Goal: Transaction & Acquisition: Obtain resource

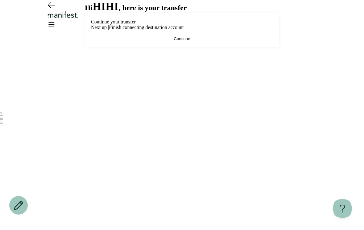
click at [154, 41] on button "Continue" at bounding box center [182, 38] width 182 height 5
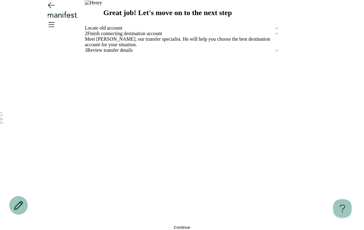
click at [95, 225] on button "Continue" at bounding box center [182, 227] width 194 height 5
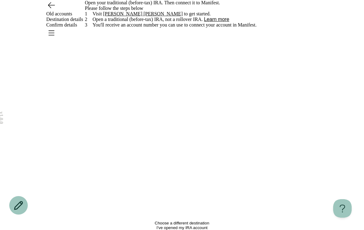
click at [120, 221] on button "Choose a different destination" at bounding box center [182, 223] width 194 height 5
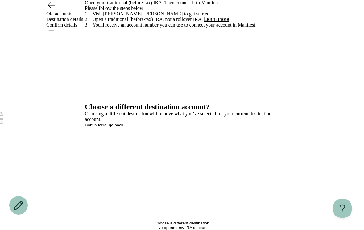
click at [101, 127] on span "Continue" at bounding box center [93, 125] width 16 height 5
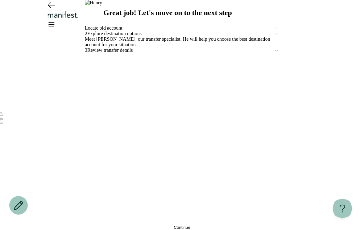
click at [112, 225] on button "Continue" at bounding box center [182, 227] width 194 height 5
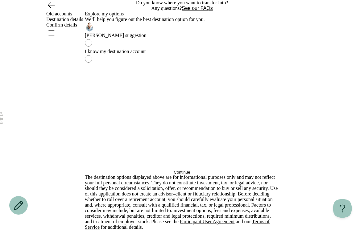
click at [161, 54] on div "I know my destination account" at bounding box center [182, 52] width 194 height 6
click at [216, 38] on div "Explore my options We’ll help you figure out the best destination option for yo…" at bounding box center [182, 24] width 194 height 27
click at [135, 175] on button "Continue" at bounding box center [182, 172] width 194 height 5
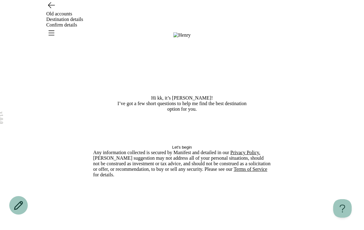
click at [155, 150] on button "Let's begin" at bounding box center [182, 147] width 178 height 5
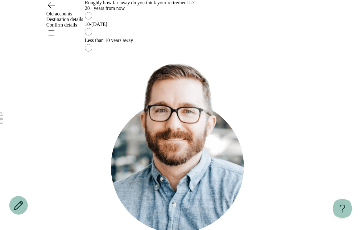
click at [157, 43] on div "Less than 10 years away" at bounding box center [182, 41] width 194 height 6
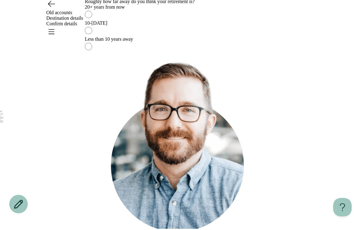
scroll to position [1, 0]
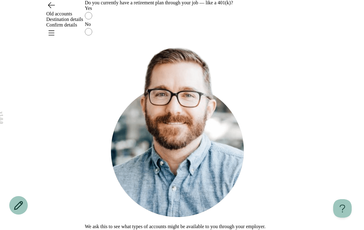
click at [175, 27] on div "No" at bounding box center [182, 25] width 194 height 6
click at [101, 230] on button "Continue" at bounding box center [93, 232] width 16 height 5
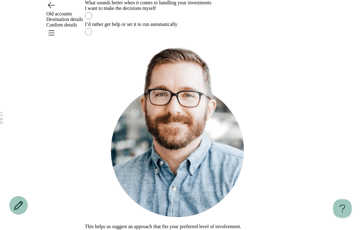
click at [201, 11] on div "I want to make the decisions myself" at bounding box center [182, 9] width 194 height 6
click at [101, 230] on button "Continue" at bounding box center [93, 232] width 16 height 5
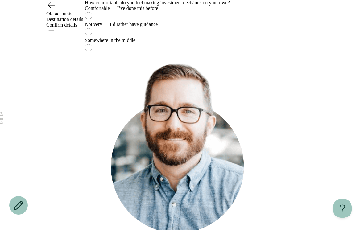
click at [165, 38] on label "Not very — I’d rather have guidance" at bounding box center [182, 30] width 194 height 16
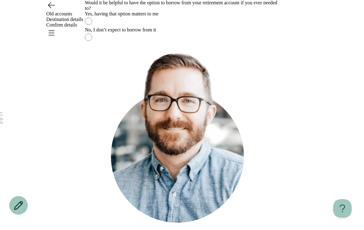
click at [168, 33] on div "No, I don’t expect to borrow from it" at bounding box center [182, 30] width 194 height 6
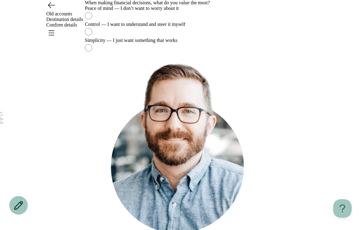
click at [183, 38] on label "Control — I want to understand and steer it myself" at bounding box center [182, 30] width 194 height 16
click at [109, 220] on div "This helps us match you with an account that aligns with your personal preferen…" at bounding box center [182, 150] width 194 height 192
click at [109, 219] on div "This helps us match you with an account that aligns with your personal preferen…" at bounding box center [182, 150] width 194 height 192
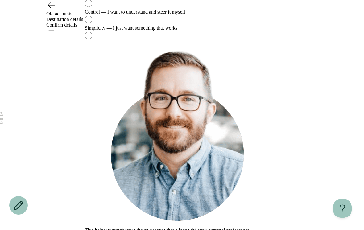
click at [117, 214] on div "This helps us match you with an account that aligns with your personal preferen…" at bounding box center [182, 139] width 194 height 197
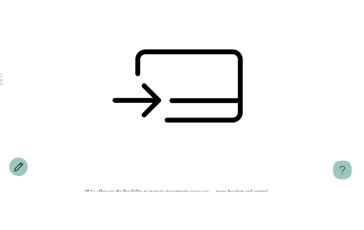
scroll to position [62, 0]
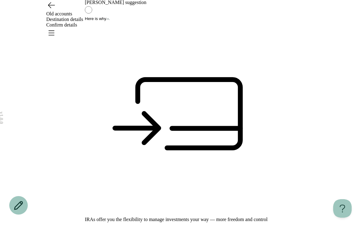
scroll to position [35, 0]
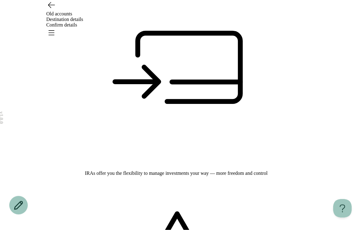
scroll to position [80, 0]
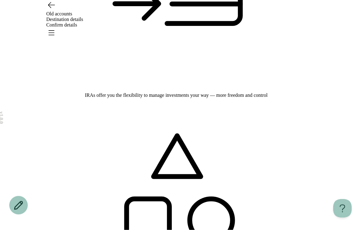
scroll to position [161, 0]
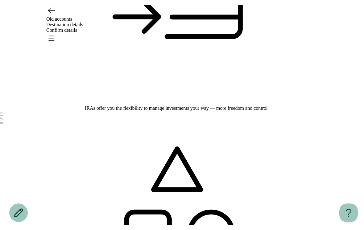
scroll to position [161, 0]
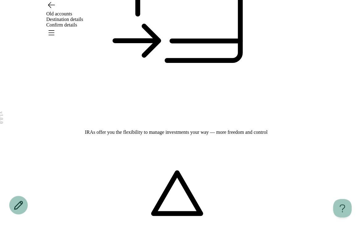
scroll to position [121, 0]
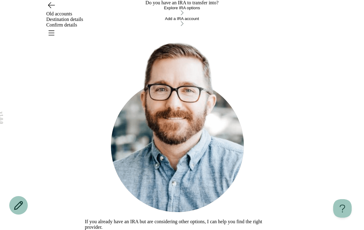
click at [265, 16] on button "Explore IRA options" at bounding box center [182, 11] width 194 height 11
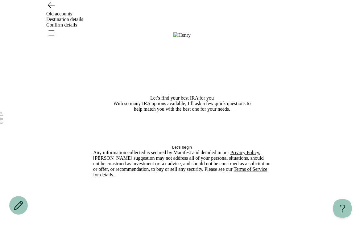
click at [233, 150] on button "Let's begin" at bounding box center [182, 147] width 178 height 5
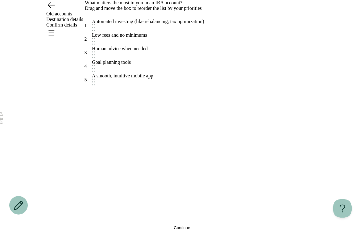
scroll to position [6, 0]
click at [147, 47] on div "Low fees and no minimums" at bounding box center [119, 40] width 55 height 14
click at [202, 225] on button "Continue" at bounding box center [182, 227] width 194 height 5
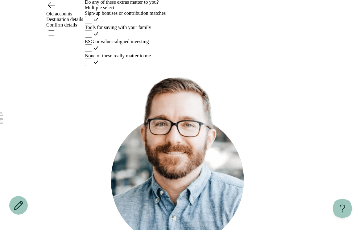
scroll to position [0, 0]
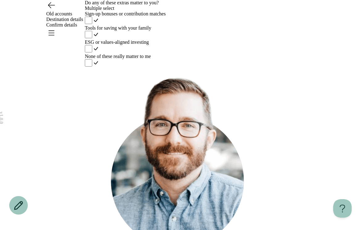
click at [223, 54] on label "ESG or values-aligned investing" at bounding box center [182, 46] width 194 height 14
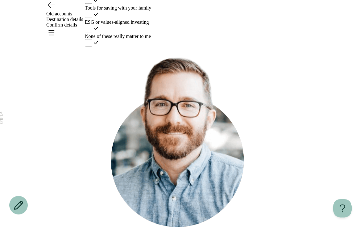
scroll to position [20, 0]
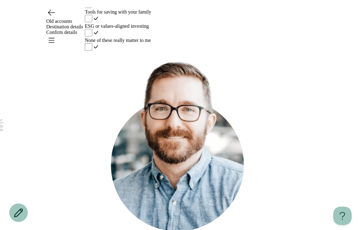
scroll to position [0, 0]
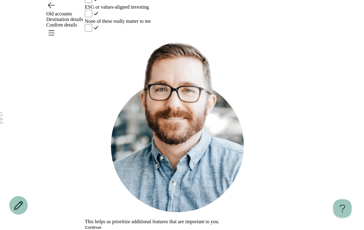
click at [101, 228] on button "Continue" at bounding box center [93, 227] width 16 height 5
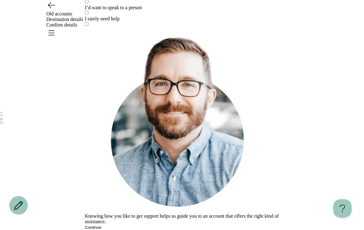
scroll to position [1, 0]
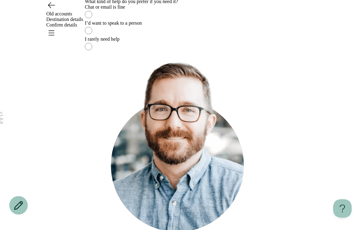
click at [257, 26] on div "I’d want to speak to a person" at bounding box center [182, 23] width 194 height 6
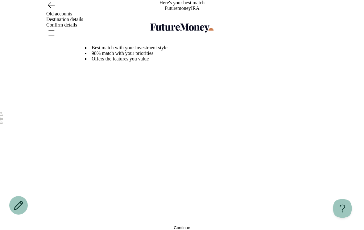
click at [104, 225] on button "Continue" at bounding box center [182, 227] width 194 height 5
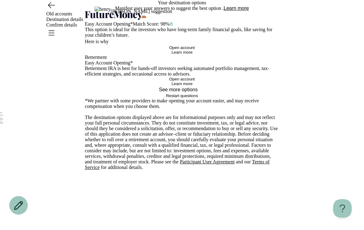
click at [249, 11] on button "Learn more" at bounding box center [236, 9] width 25 height 6
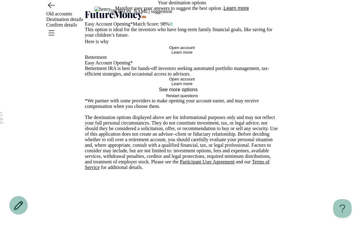
click at [116, 45] on button "Here is why" at bounding box center [100, 41] width 31 height 7
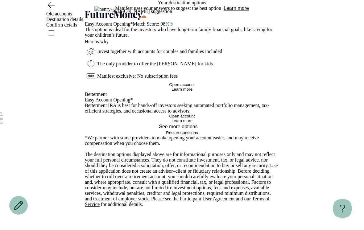
scroll to position [26, 0]
click at [116, 45] on div at bounding box center [112, 41] width 7 height 7
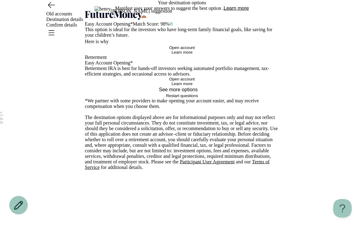
scroll to position [51, 0]
click at [146, 50] on button "Open account" at bounding box center [182, 47] width 194 height 5
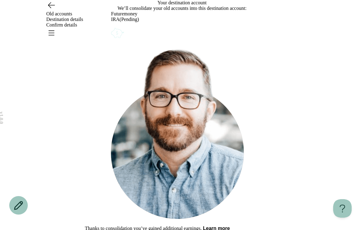
click at [47, 10] on icon "Go back" at bounding box center [51, 5] width 10 height 10
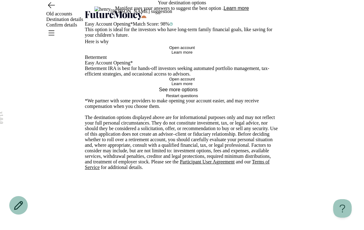
scroll to position [51, 0]
click at [171, 55] on span "Learn more" at bounding box center [181, 52] width 21 height 5
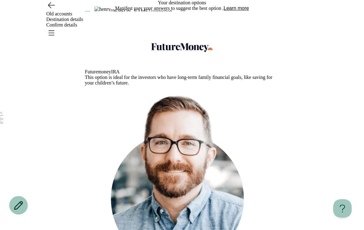
scroll to position [267, 0]
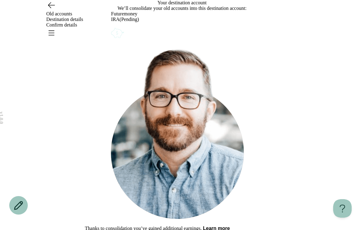
click at [111, 27] on icon "Account options" at bounding box center [111, 27] width 0 height 0
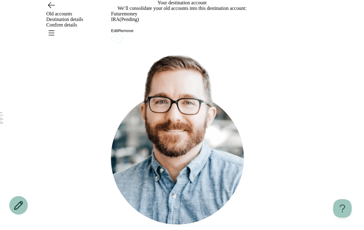
click at [301, 127] on div "v 1.0.0 Old accounts Destination details Confirm details What would you like to…" at bounding box center [182, 129] width 364 height 259
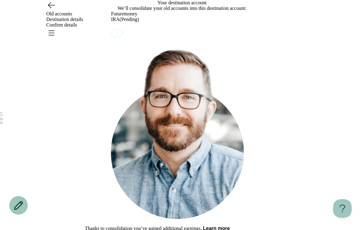
click at [51, 10] on icon "Go back" at bounding box center [51, 5] width 10 height 10
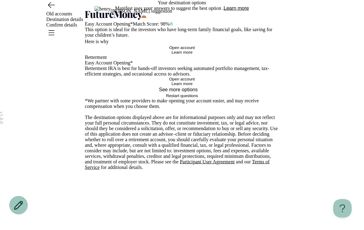
click at [206, 81] on button "Open account" at bounding box center [182, 79] width 194 height 5
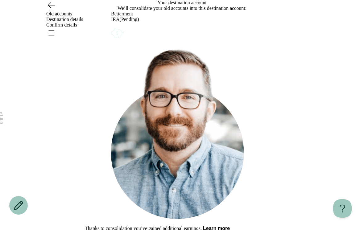
click at [55, 10] on icon "Go back" at bounding box center [51, 5] width 10 height 10
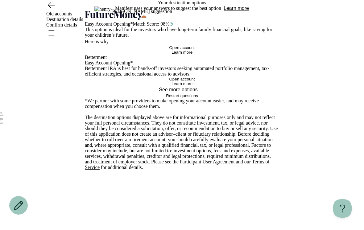
scroll to position [160, 0]
click at [189, 86] on span "Learn more" at bounding box center [181, 83] width 21 height 5
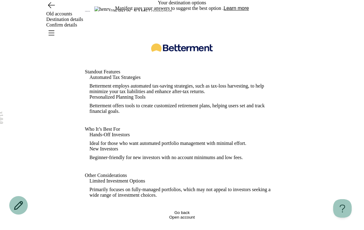
scroll to position [0, 0]
click at [85, 15] on icon at bounding box center [85, 15] width 0 height 0
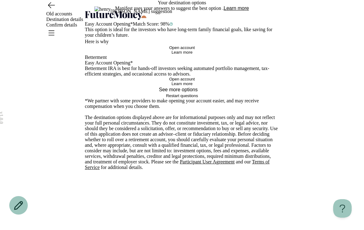
scroll to position [216, 0]
click at [205, 93] on div at bounding box center [201, 89] width 7 height 7
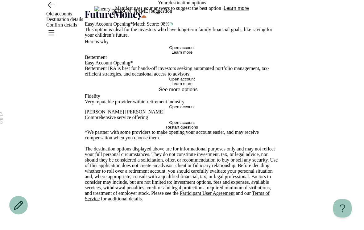
click at [203, 93] on div at bounding box center [201, 89] width 7 height 7
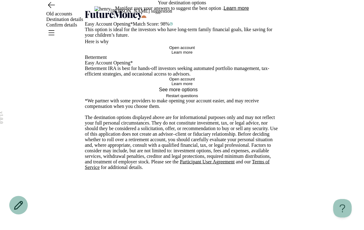
click at [207, 93] on button "See more options" at bounding box center [182, 89] width 194 height 7
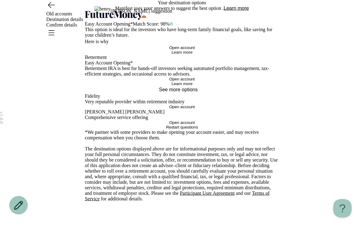
click at [202, 91] on icon at bounding box center [201, 90] width 3 height 2
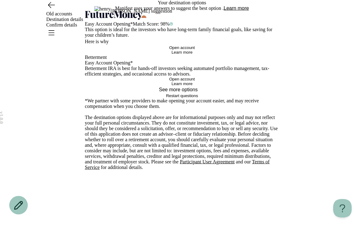
click at [199, 93] on button "See more options" at bounding box center [182, 89] width 194 height 7
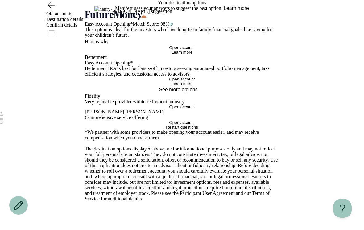
scroll to position [374, 0]
click at [204, 86] on button "See more options" at bounding box center [182, 89] width 194 height 7
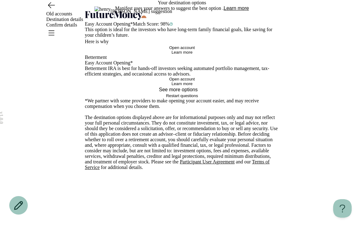
click at [199, 93] on div at bounding box center [201, 89] width 7 height 7
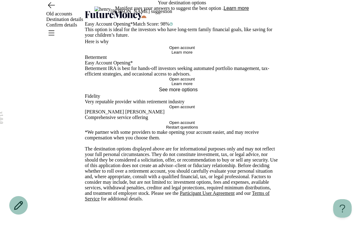
click at [194, 93] on button "See more options" at bounding box center [182, 89] width 194 height 7
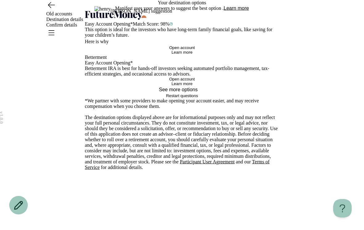
scroll to position [3, 0]
click at [166, 50] on button "Open account" at bounding box center [182, 47] width 194 height 5
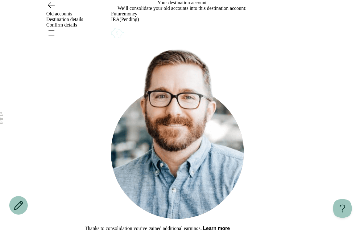
click at [102, 230] on button "Next step" at bounding box center [93, 234] width 17 height 5
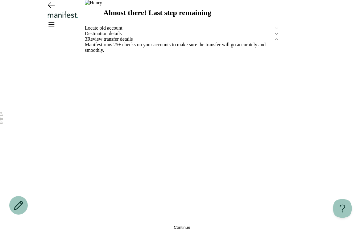
click at [141, 225] on button "Continue" at bounding box center [182, 227] width 194 height 5
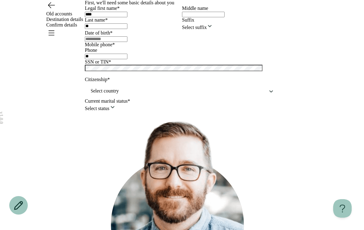
type input "**********"
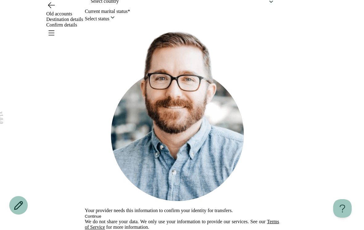
scroll to position [90, 0]
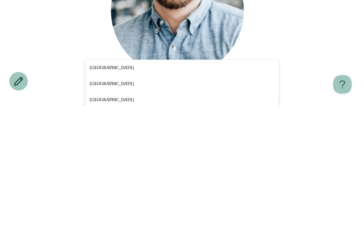
click at [175, 200] on div "[GEOGRAPHIC_DATA]" at bounding box center [182, 208] width 194 height 16
click at [153, 184] on div "[GEOGRAPHIC_DATA]" at bounding box center [182, 192] width 194 height 16
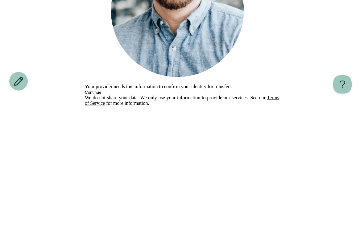
click at [261, 22] on div "Select status" at bounding box center [182, 17] width 194 height 7
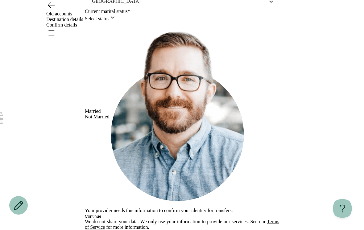
click at [109, 114] on div "Married" at bounding box center [97, 112] width 25 height 6
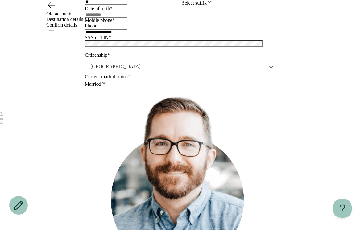
click at [127, 18] on input "text" at bounding box center [106, 15] width 43 height 6
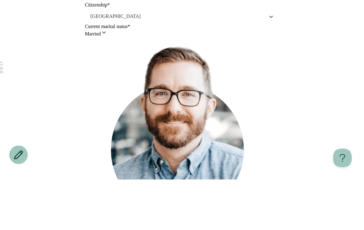
type input "**********"
click at [227, 6] on div "Select suffix" at bounding box center [230, 2] width 97 height 7
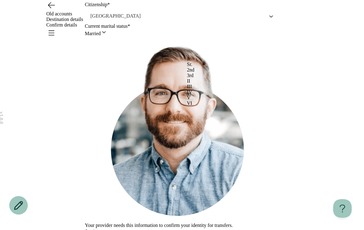
click at [194, 78] on div "3rd" at bounding box center [190, 76] width 7 height 6
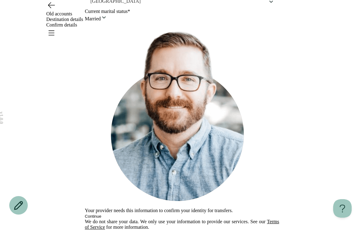
scroll to position [145, 0]
click at [321, 83] on div "**********" at bounding box center [182, 70] width 364 height 320
click at [101, 219] on button "Continue" at bounding box center [93, 216] width 16 height 5
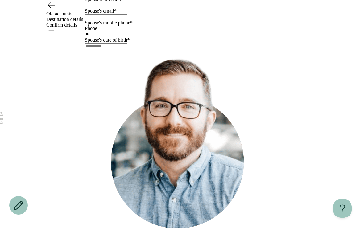
scroll to position [0, 0]
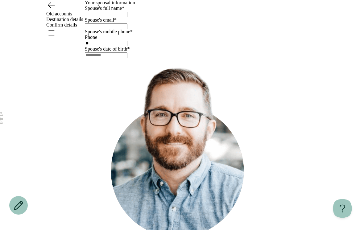
click at [127, 17] on input "text" at bounding box center [106, 15] width 43 height 6
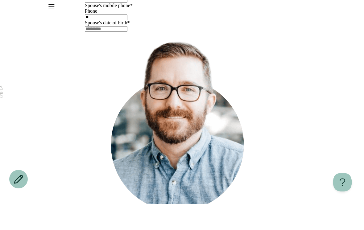
type input "**"
click at [154, 29] on div at bounding box center [182, 26] width 194 height 6
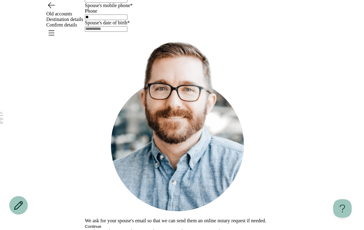
click at [53, 10] on icon "Go back" at bounding box center [51, 5] width 10 height 10
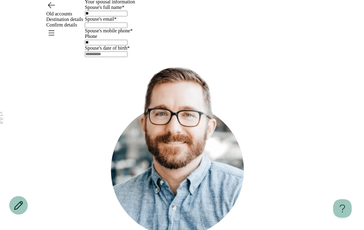
scroll to position [0, 0]
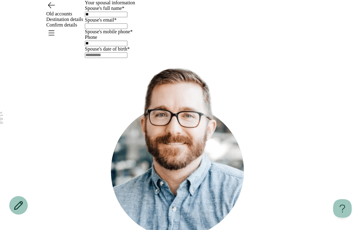
click at [47, 10] on icon "Go back" at bounding box center [51, 5] width 10 height 10
click at [50, 10] on icon "Go back" at bounding box center [51, 5] width 10 height 10
click at [47, 10] on icon "Go back" at bounding box center [51, 5] width 10 height 10
click at [127, 29] on input "email" at bounding box center [106, 26] width 43 height 6
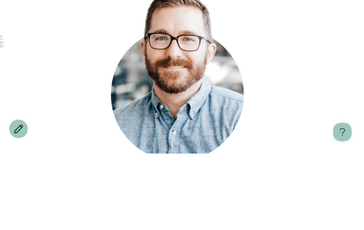
type input "**********"
click at [127, 46] on input "**" at bounding box center [106, 44] width 43 height 6
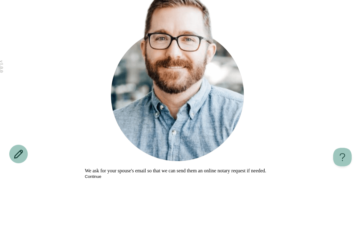
scroll to position [25, 0]
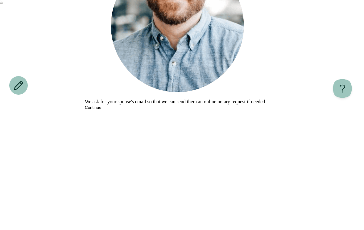
type input "**********"
click at [127, 33] on input "text" at bounding box center [106, 30] width 43 height 6
type input "**********"
click at [284, 98] on div "**********" at bounding box center [182, 108] width 364 height 266
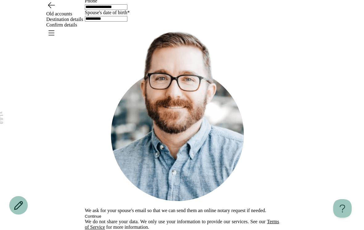
click at [101, 214] on button "Continue" at bounding box center [93, 216] width 16 height 5
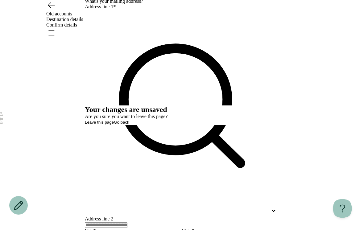
scroll to position [0, 0]
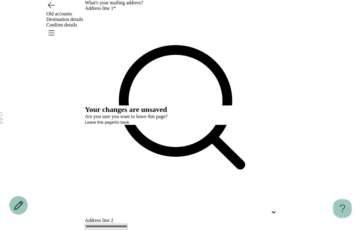
click at [212, 125] on div "Your changes are unsaved Are you sure you want to leave this page? Leave this p…" at bounding box center [182, 114] width 194 height 19
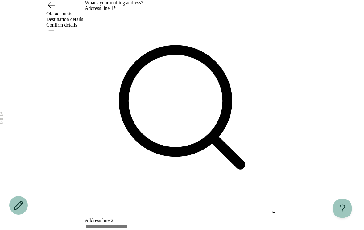
click at [48, 10] on icon "Go back" at bounding box center [51, 5] width 10 height 10
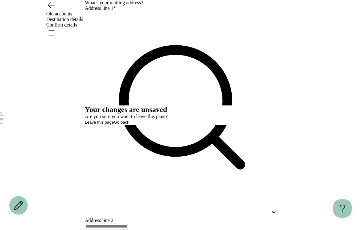
click at [129, 125] on button "Go back" at bounding box center [121, 122] width 15 height 5
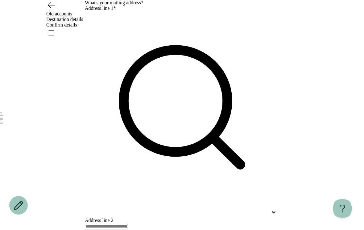
click at [51, 10] on icon "Go back" at bounding box center [51, 5] width 10 height 10
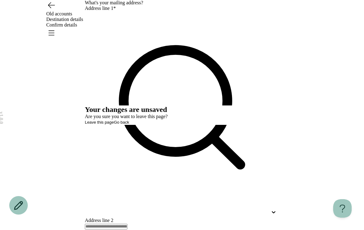
click at [155, 122] on div "Your changes are unsaved Are you sure you want to leave this page? Leave this p…" at bounding box center [182, 114] width 194 height 19
click at [154, 122] on div "Your changes are unsaved Are you sure you want to leave this page? Leave this p…" at bounding box center [182, 114] width 194 height 19
click at [114, 125] on span "Leave this page" at bounding box center [99, 122] width 29 height 5
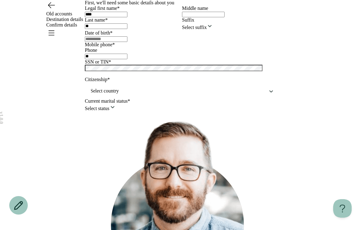
type input "**********"
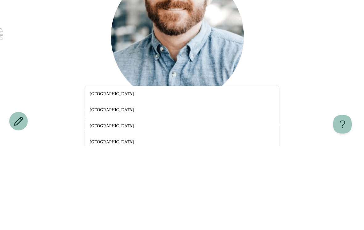
click at [216, 170] on div "[GEOGRAPHIC_DATA]" at bounding box center [182, 178] width 194 height 16
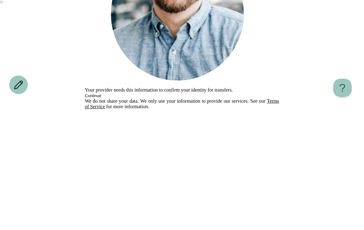
click at [255, 22] on div "Select status" at bounding box center [182, 17] width 194 height 7
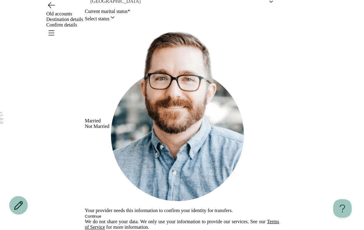
click at [109, 129] on div "Not Married" at bounding box center [97, 127] width 25 height 6
click at [101, 214] on button "Continue" at bounding box center [93, 216] width 16 height 5
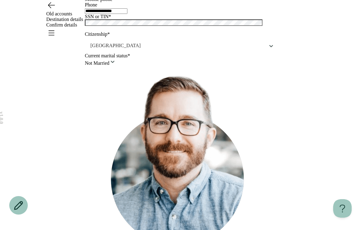
scroll to position [47, 0]
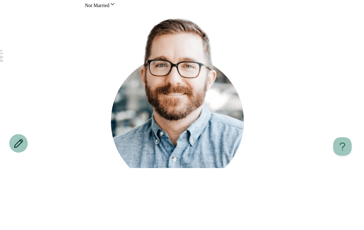
type input "**********"
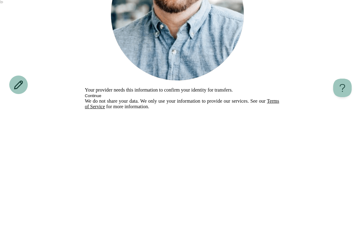
click at [101, 214] on button "Continue" at bounding box center [93, 216] width 16 height 5
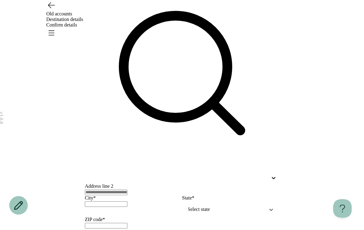
scroll to position [35, 0]
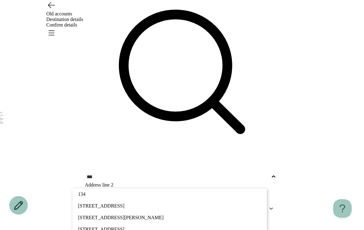
click at [213, 203] on p "[STREET_ADDRESS]" at bounding box center [169, 206] width 183 height 6
type input "***"
type input "*******"
type input "*****"
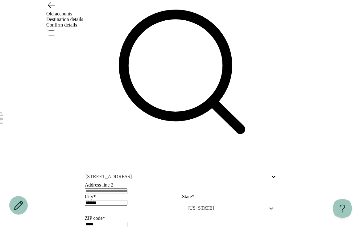
click at [127, 188] on input "text" at bounding box center [106, 191] width 43 height 6
click at [318, 80] on div "v 1.0.0 Old accounts Destination details Confirm details What's your mailing ad…" at bounding box center [182, 200] width 364 height 471
click at [127, 188] on input "text" at bounding box center [106, 191] width 43 height 6
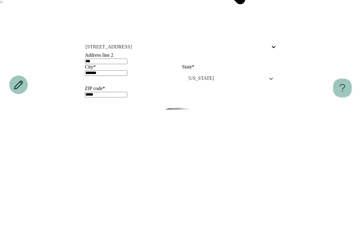
type input "***"
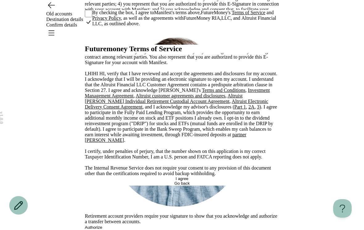
scroll to position [67, 0]
click at [219, 181] on button "I agree" at bounding box center [182, 178] width 194 height 5
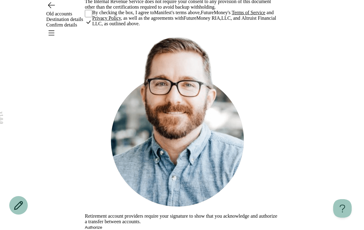
scroll to position [192, 0]
click at [102, 225] on span "Authorize" at bounding box center [93, 227] width 17 height 5
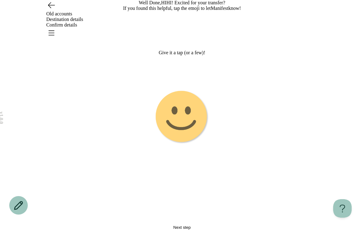
click at [190, 136] on image "Emoji 1 touch loop animation" at bounding box center [182, 117] width 54 height 54
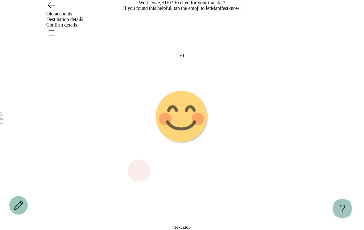
click at [203, 149] on image "Emoji 2 animation" at bounding box center [182, 117] width 154 height 154
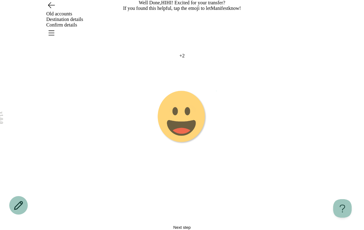
click at [209, 142] on icon "Emoji 3 animation" at bounding box center [182, 117] width 154 height 154
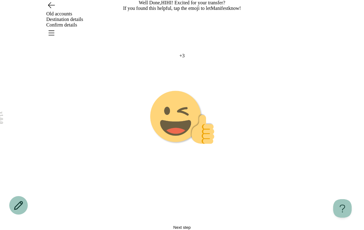
click at [209, 142] on icon "Emoji 4 animation" at bounding box center [182, 117] width 154 height 154
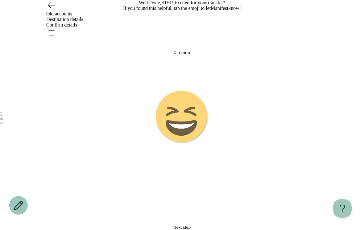
click at [204, 165] on icon "Emoji 5 touch loop animation" at bounding box center [182, 117] width 154 height 154
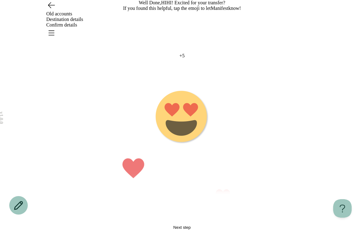
click at [189, 225] on button "Next step" at bounding box center [182, 227] width 194 height 5
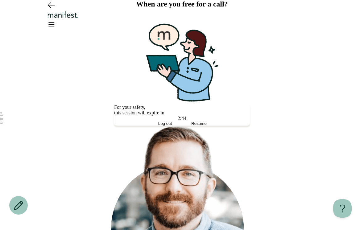
click at [199, 126] on button "Resume" at bounding box center [199, 123] width 34 height 5
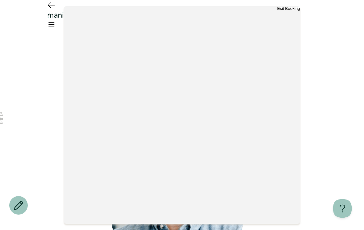
click at [279, 11] on button "Exit Booking" at bounding box center [288, 8] width 23 height 5
click at [314, 18] on div at bounding box center [182, 115] width 364 height 230
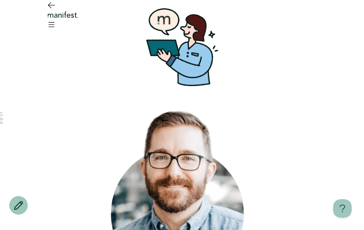
click at [280, 16] on div at bounding box center [182, 15] width 364 height 31
click at [56, 19] on icon "Open menu" at bounding box center [51, 24] width 10 height 10
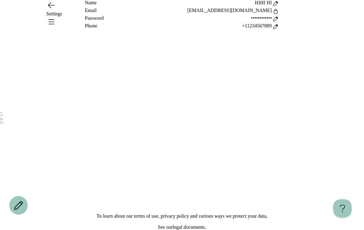
click at [54, 20] on icon "Open menu" at bounding box center [52, 22] width 6 height 4
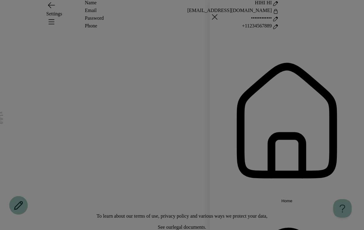
click at [292, 199] on span "Home" at bounding box center [286, 201] width 11 height 5
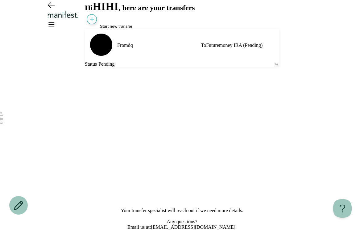
click at [51, 8] on icon "Go back" at bounding box center [51, 5] width 6 height 6
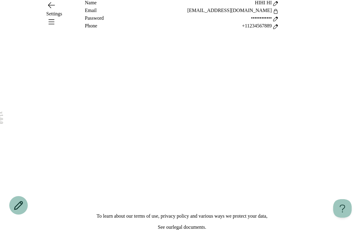
click at [54, 20] on icon "Open menu" at bounding box center [52, 22] width 6 height 4
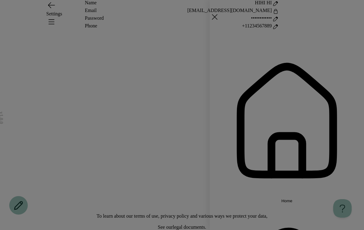
click at [292, 199] on span "Home" at bounding box center [286, 201] width 11 height 5
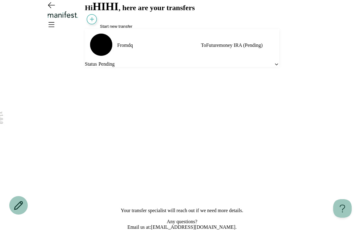
click at [274, 67] on icon at bounding box center [276, 64] width 5 height 5
click at [287, 147] on div "v 1.0.0 Hi HIHI , here are your transfers Start new transfer From dq To Futurem…" at bounding box center [182, 115] width 364 height 230
click at [224, 67] on div "Status Pending" at bounding box center [182, 64] width 194 height 6
click at [207, 67] on div "Status Pending" at bounding box center [182, 64] width 194 height 6
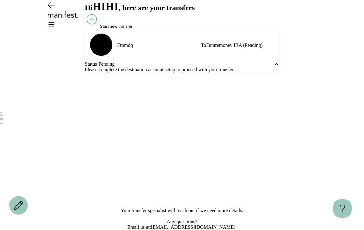
click at [207, 67] on div "Status Pending" at bounding box center [182, 64] width 194 height 6
click at [207, 126] on span "Resume" at bounding box center [198, 123] width 15 height 5
click at [113, 29] on button "Start new transfer" at bounding box center [108, 21] width 47 height 16
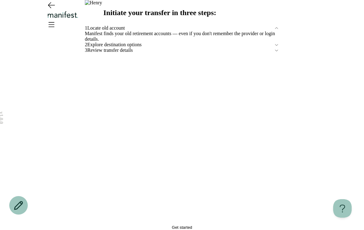
click at [53, 10] on icon "Go back" at bounding box center [51, 5] width 10 height 10
